Goal: Transaction & Acquisition: Purchase product/service

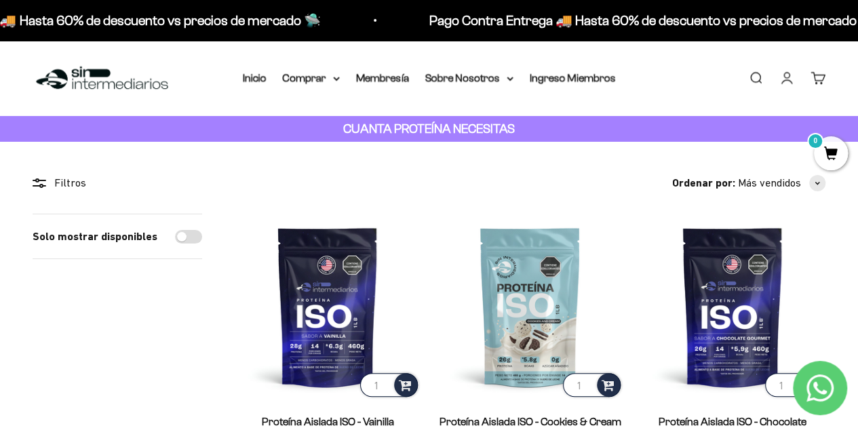
click at [185, 235] on input "Solo mostrar disponibles" at bounding box center [188, 237] width 27 height 14
checkbox input "true"
click at [185, 235] on input "Solo mostrar disponibles" at bounding box center [188, 237] width 27 height 14
checkbox input "false"
click at [318, 79] on summary "Comprar" at bounding box center [311, 78] width 57 height 18
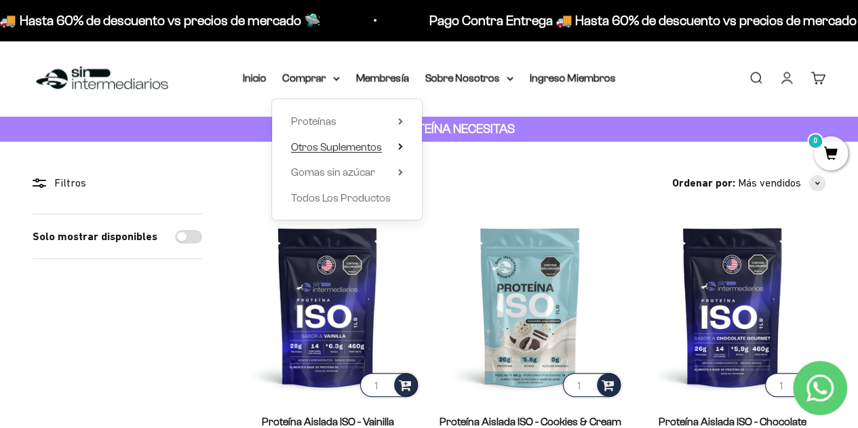
click at [324, 153] on span "Otros Suplementos" at bounding box center [336, 147] width 91 height 18
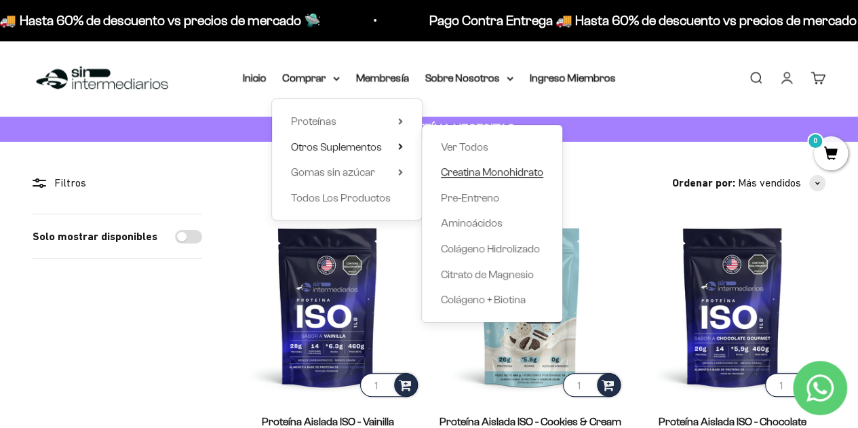
click at [504, 172] on span "Creatina Monohidrato" at bounding box center [492, 172] width 102 height 12
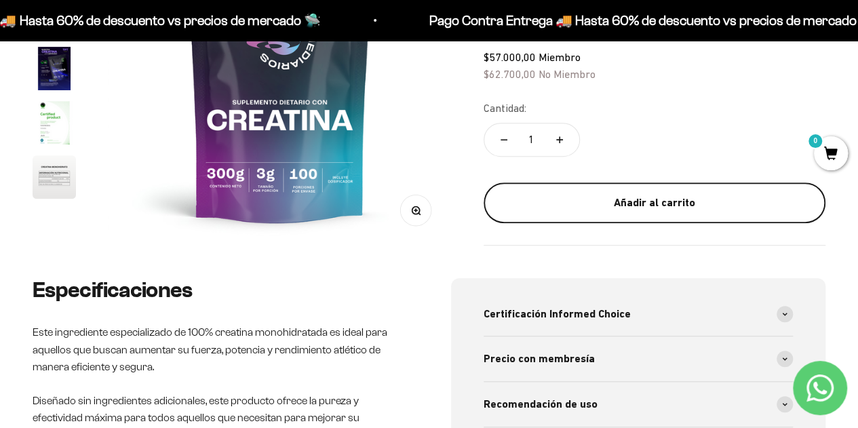
click at [638, 204] on div "Añadir al carrito" at bounding box center [655, 203] width 288 height 18
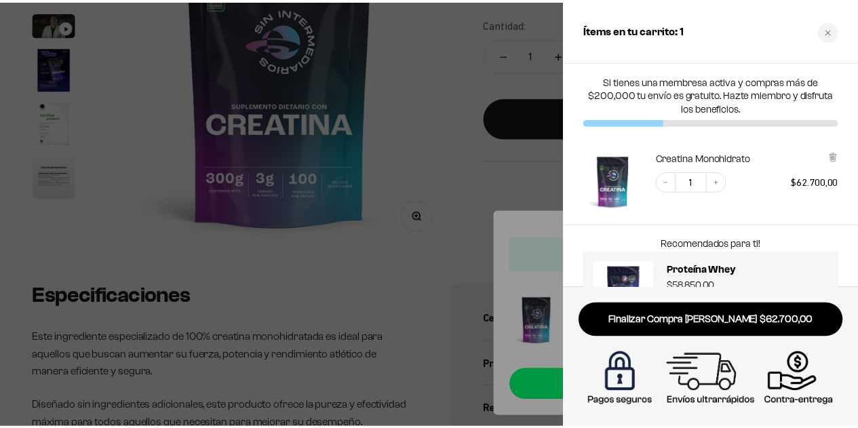
scroll to position [56, 0]
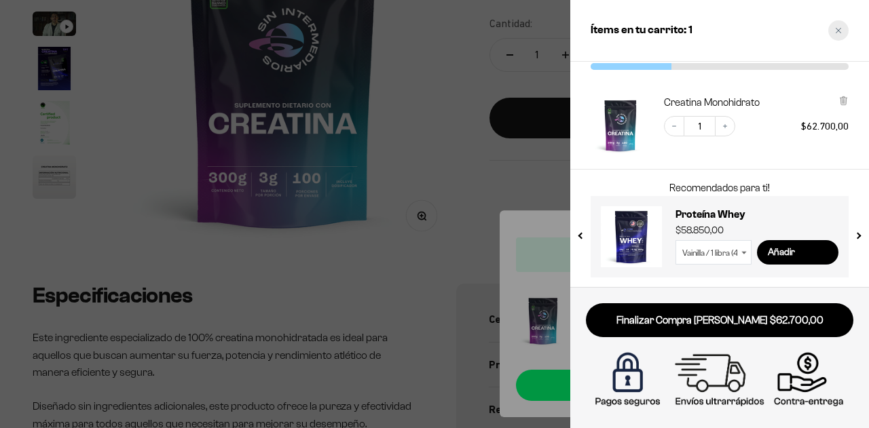
click at [842, 29] on div "Close cart" at bounding box center [838, 30] width 20 height 20
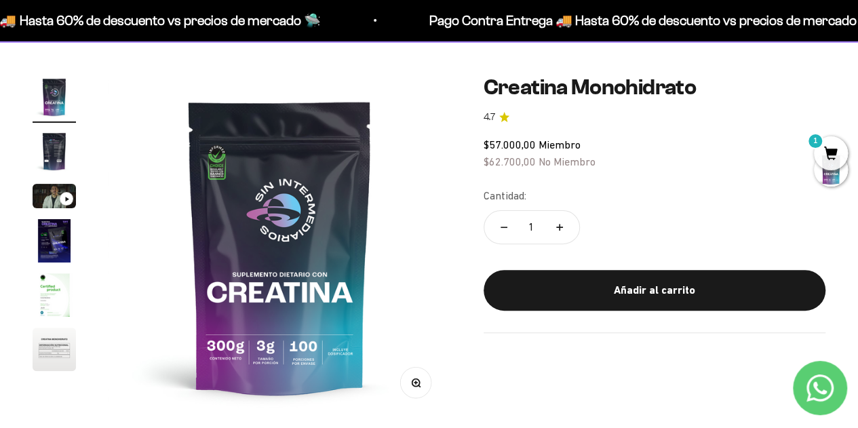
scroll to position [0, 0]
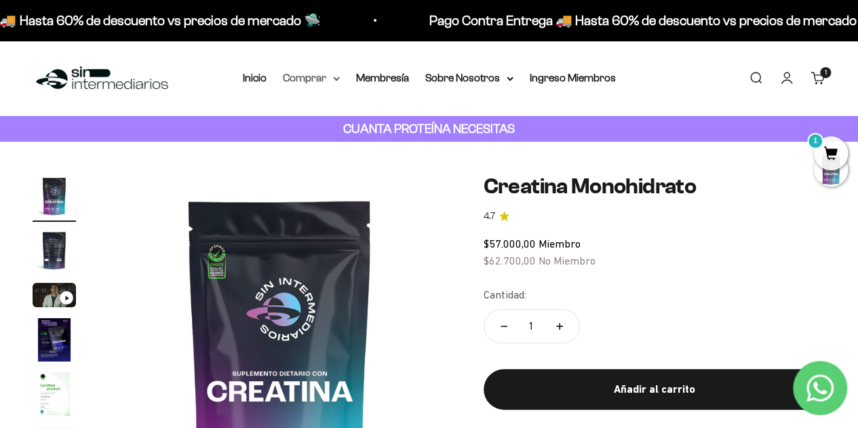
click at [305, 71] on summary "Comprar" at bounding box center [311, 78] width 57 height 18
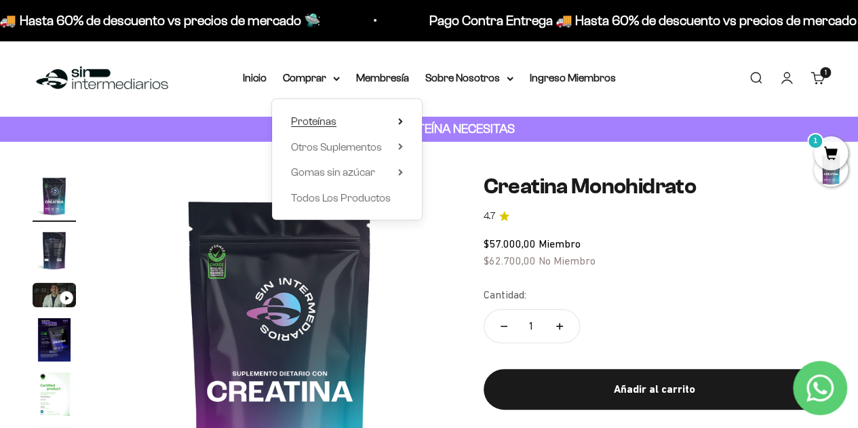
click at [345, 123] on summary "Proteínas" at bounding box center [347, 122] width 112 height 18
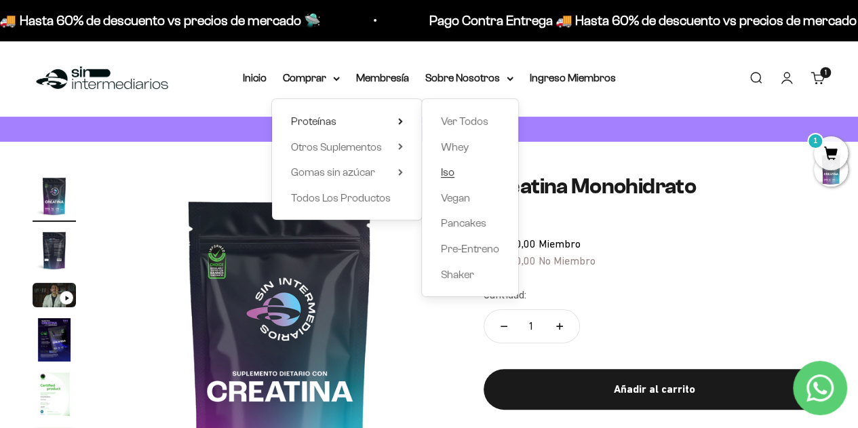
click at [448, 171] on span "Iso" at bounding box center [448, 172] width 14 height 12
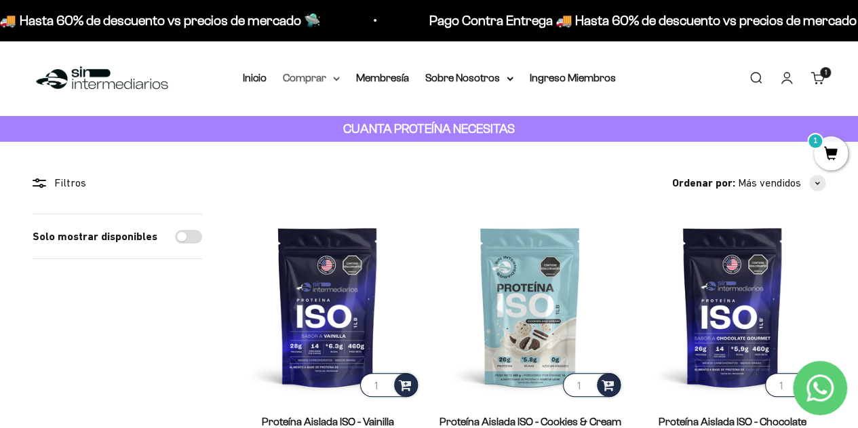
click at [326, 77] on summary "Comprar" at bounding box center [311, 78] width 57 height 18
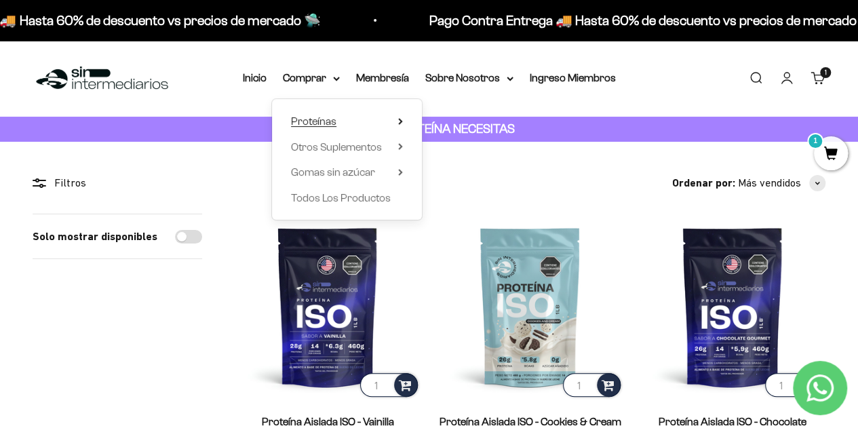
click at [326, 121] on span "Proteínas" at bounding box center [313, 121] width 45 height 12
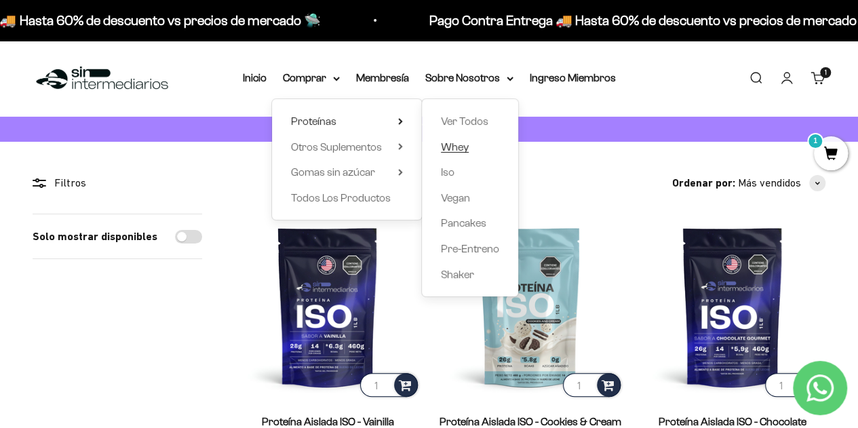
click at [458, 145] on span "Whey" at bounding box center [455, 147] width 28 height 12
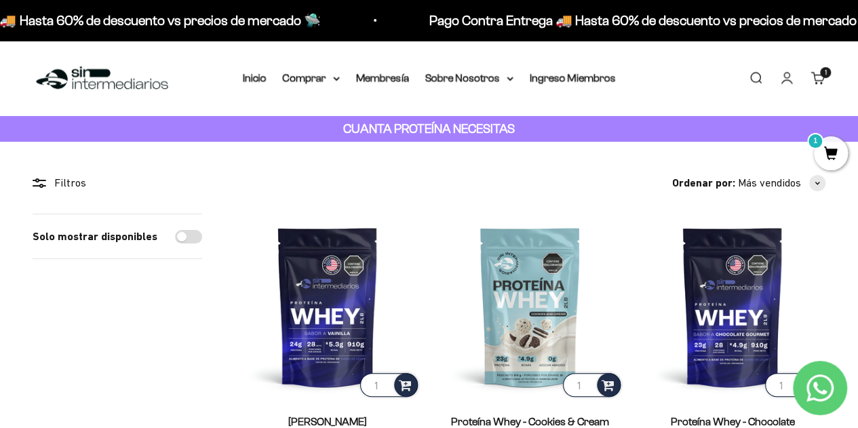
scroll to position [68, 0]
